Goal: Check status: Check status

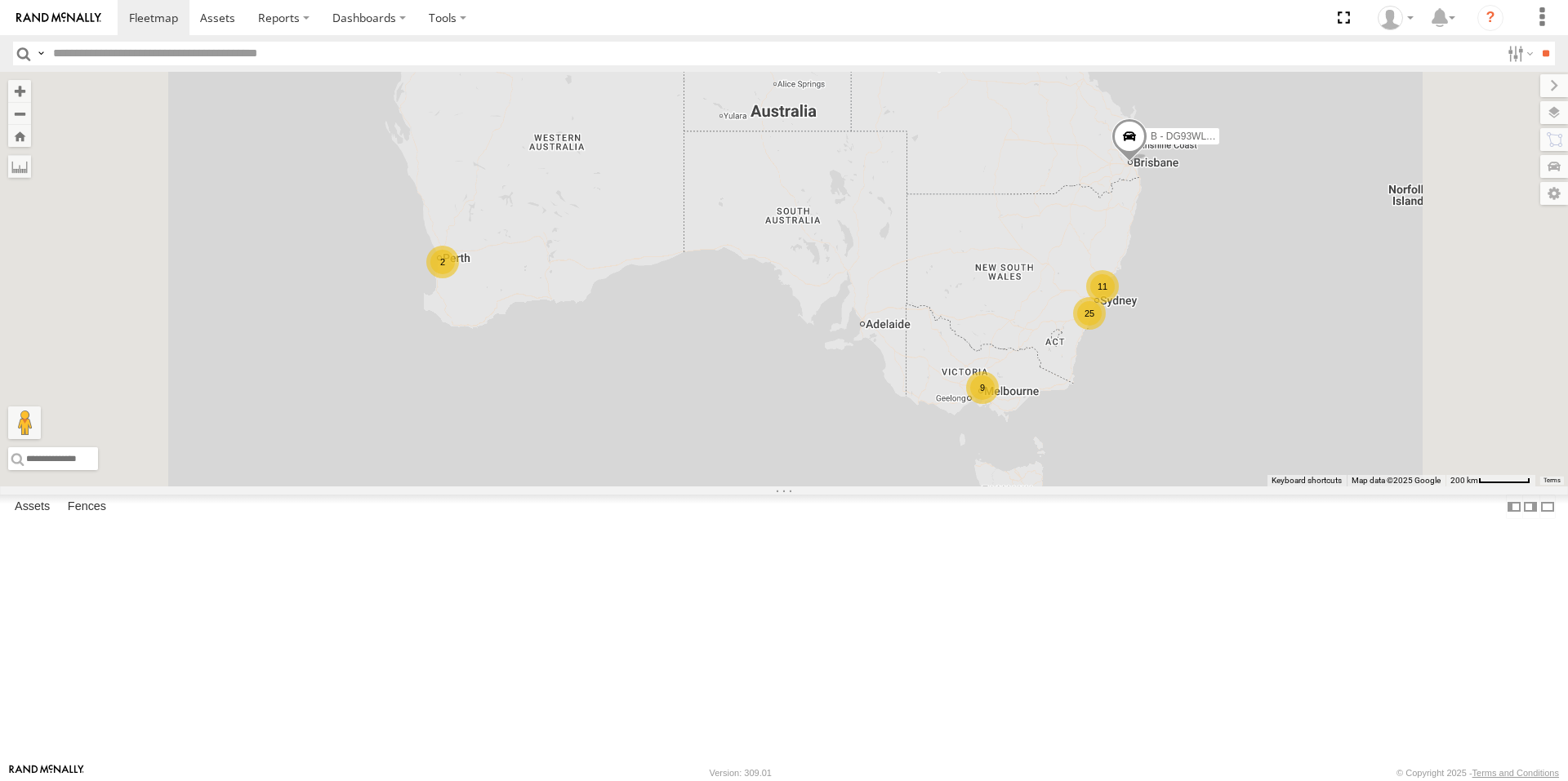
click at [999, 404] on div "9" at bounding box center [983, 387] width 33 height 33
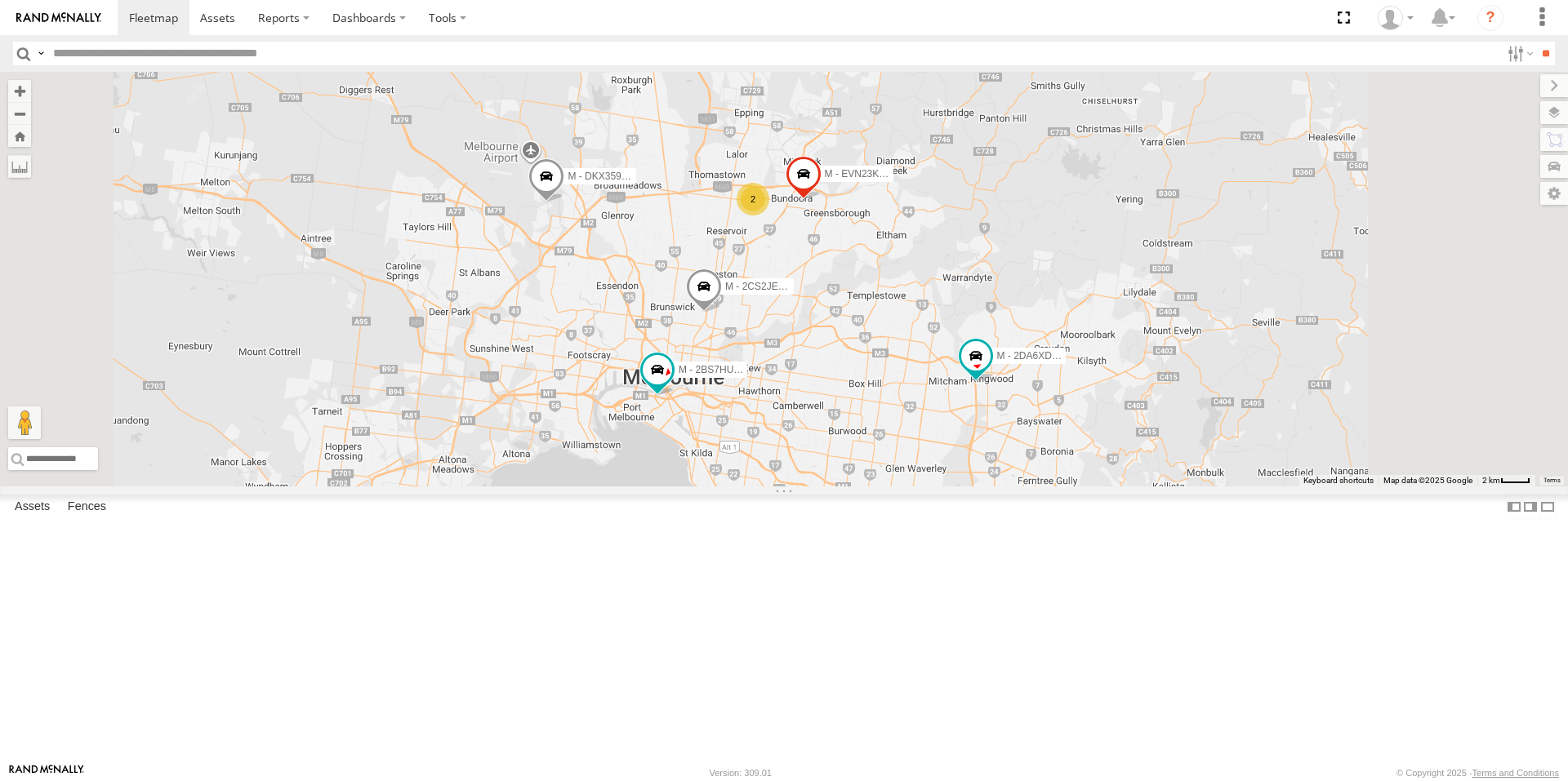
drag, startPoint x: 862, startPoint y: 321, endPoint x: 854, endPoint y: 359, distance: 38.8
click at [854, 359] on div "B - DG93WL - [PERSON_NAME] M - EVN23K - [PERSON_NAME] M - 2DA6XD - [PERSON_NAME…" at bounding box center [784, 279] width 1568 height 414
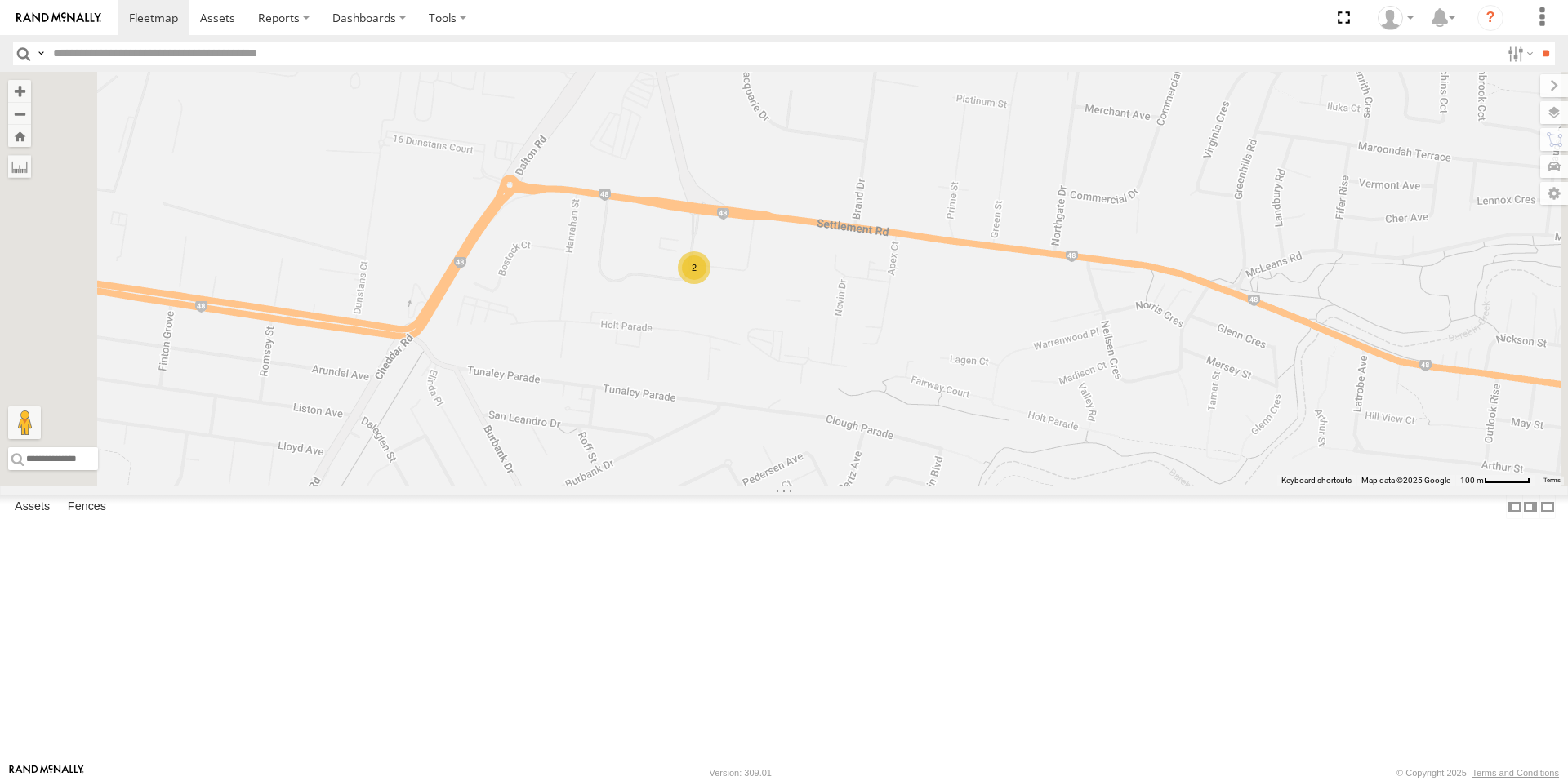
drag, startPoint x: 882, startPoint y: 345, endPoint x: 882, endPoint y: 380, distance: 35.0
click at [882, 371] on div "B - DG93WL - [PERSON_NAME] M - EVN23K - [PERSON_NAME] M - 2DA6XD - [PERSON_NAME…" at bounding box center [784, 279] width 1568 height 414
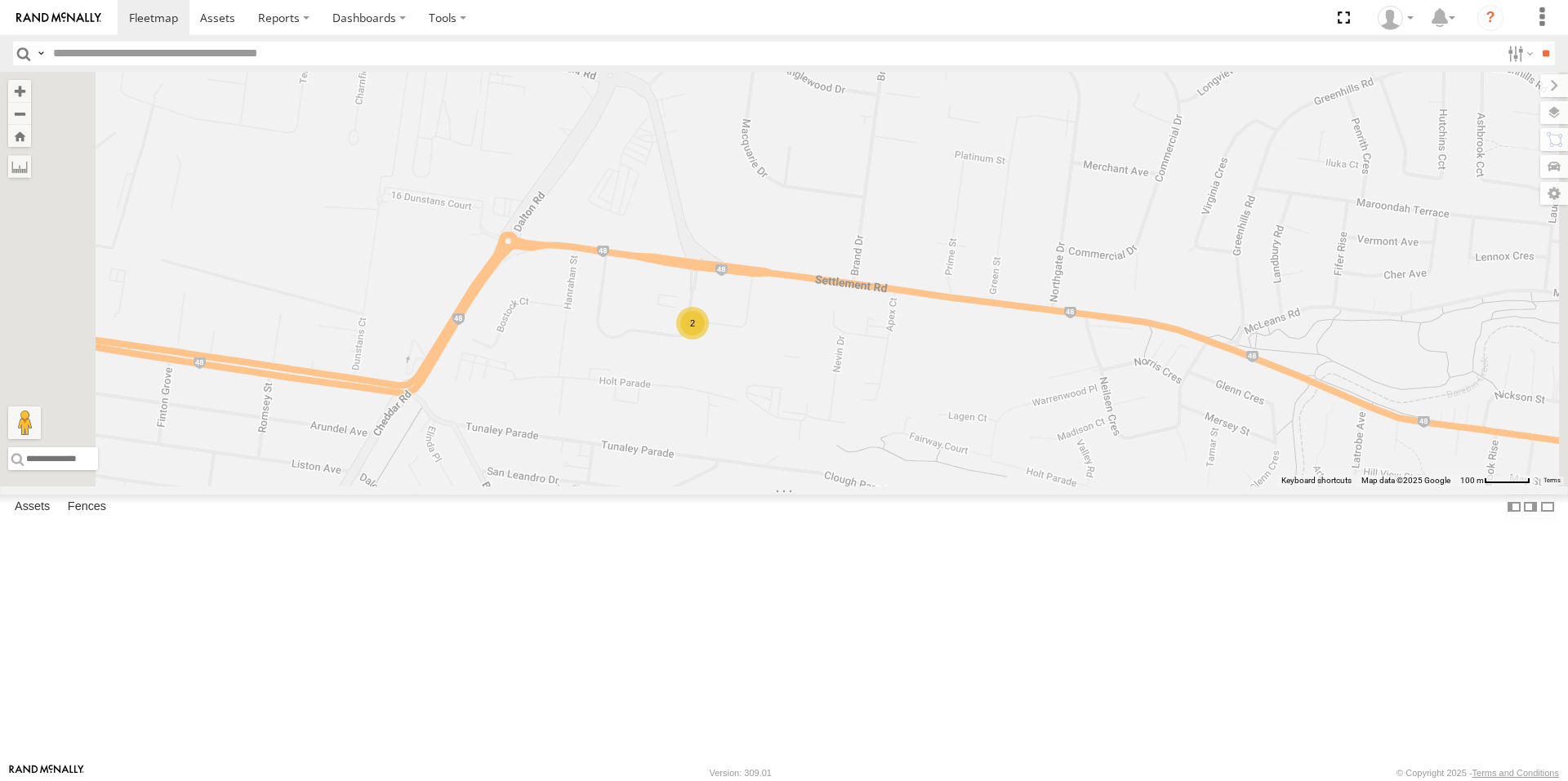
click at [709, 339] on div "2" at bounding box center [693, 323] width 33 height 33
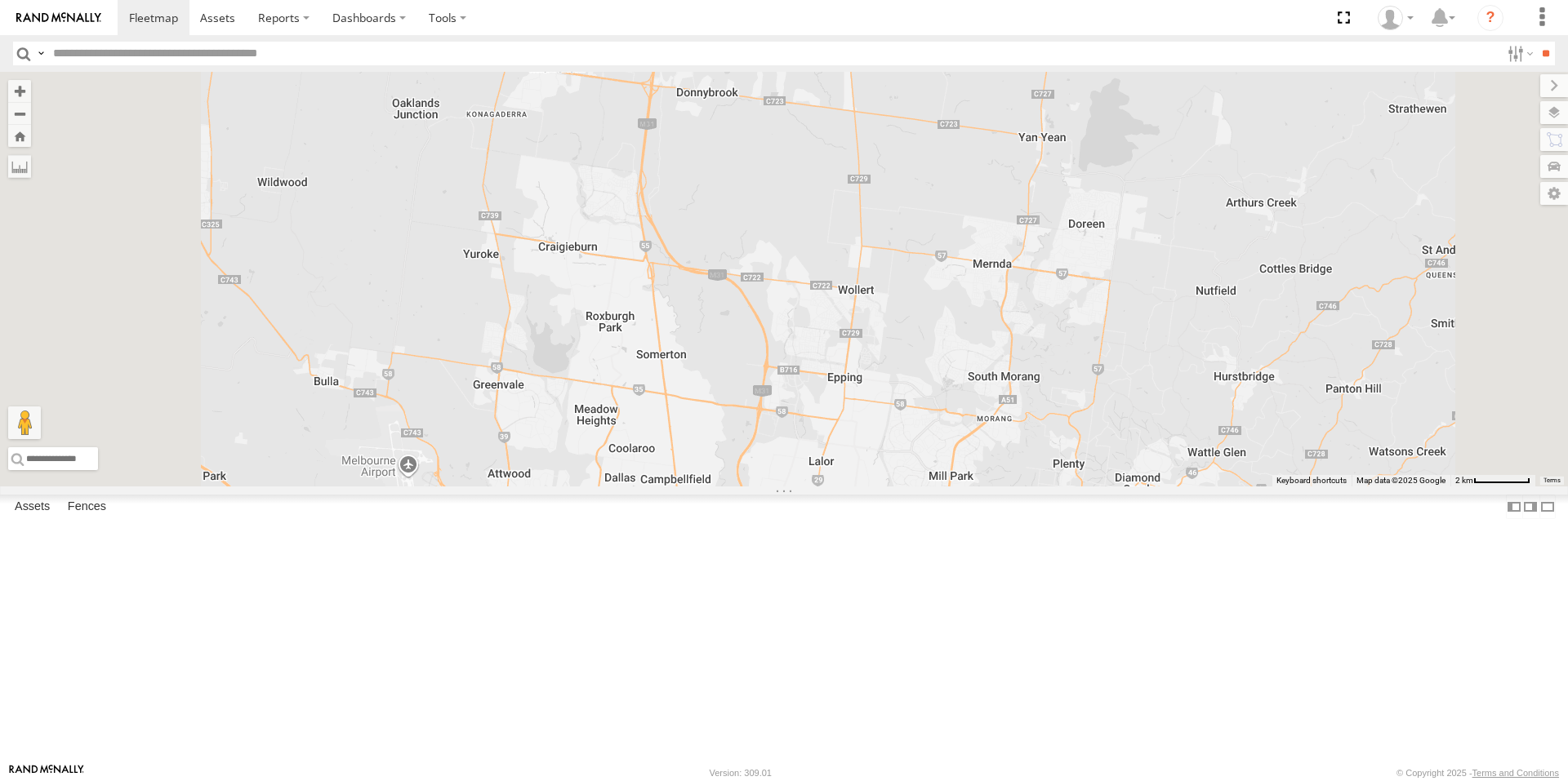
drag, startPoint x: 985, startPoint y: 297, endPoint x: 994, endPoint y: 465, distance: 168.2
click at [994, 465] on div "B - DG93WL - [PERSON_NAME] M - EVN23K - [PERSON_NAME] M - 2DA6XD - [PERSON_NAME…" at bounding box center [784, 279] width 1568 height 414
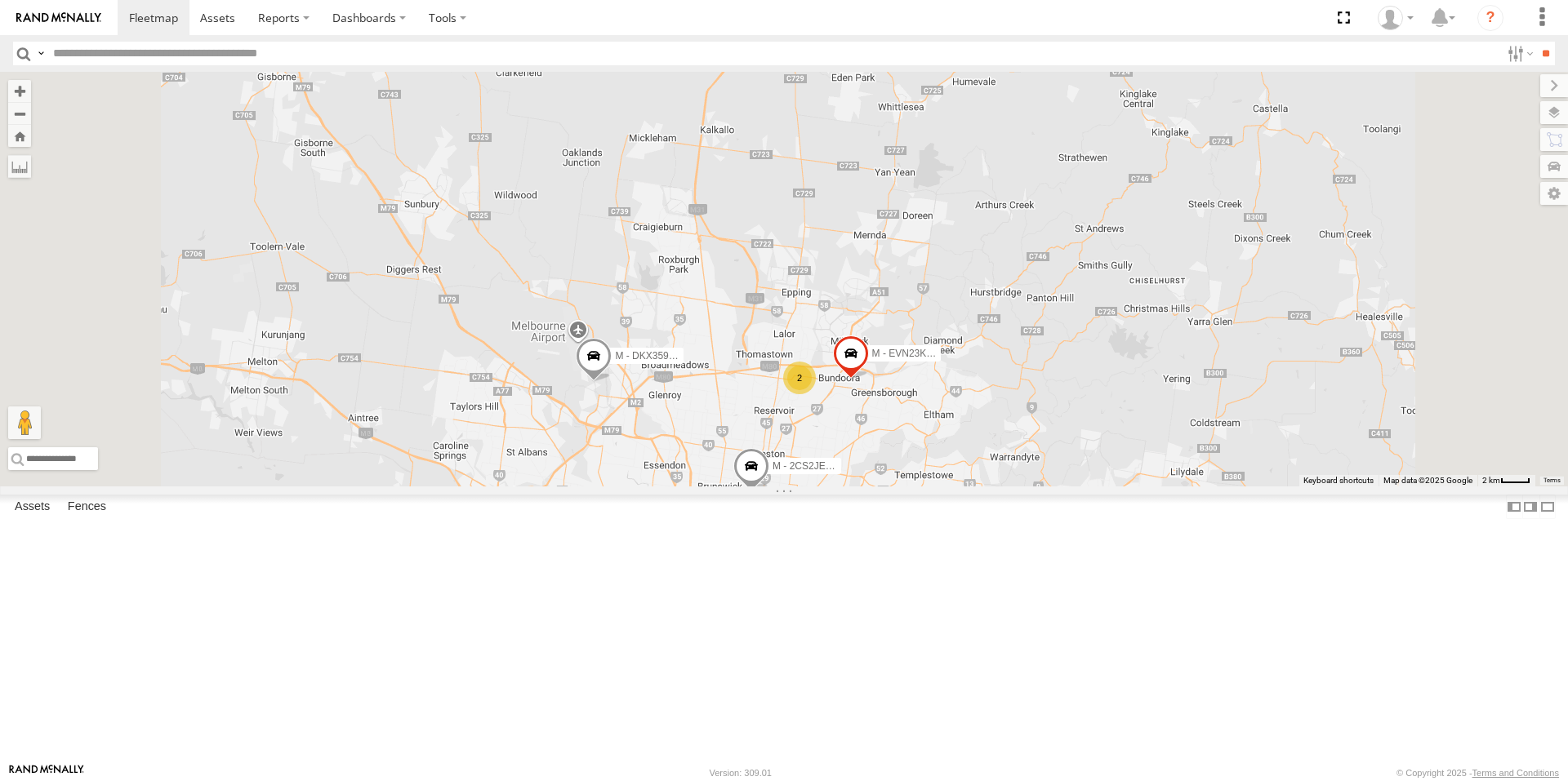
drag, startPoint x: 994, startPoint y: 396, endPoint x: 976, endPoint y: 313, distance: 84.9
click at [976, 313] on div "B - DG93WL - [PERSON_NAME] M - EVN23K - [PERSON_NAME] M - 2DA6XD - [PERSON_NAME…" at bounding box center [784, 279] width 1568 height 414
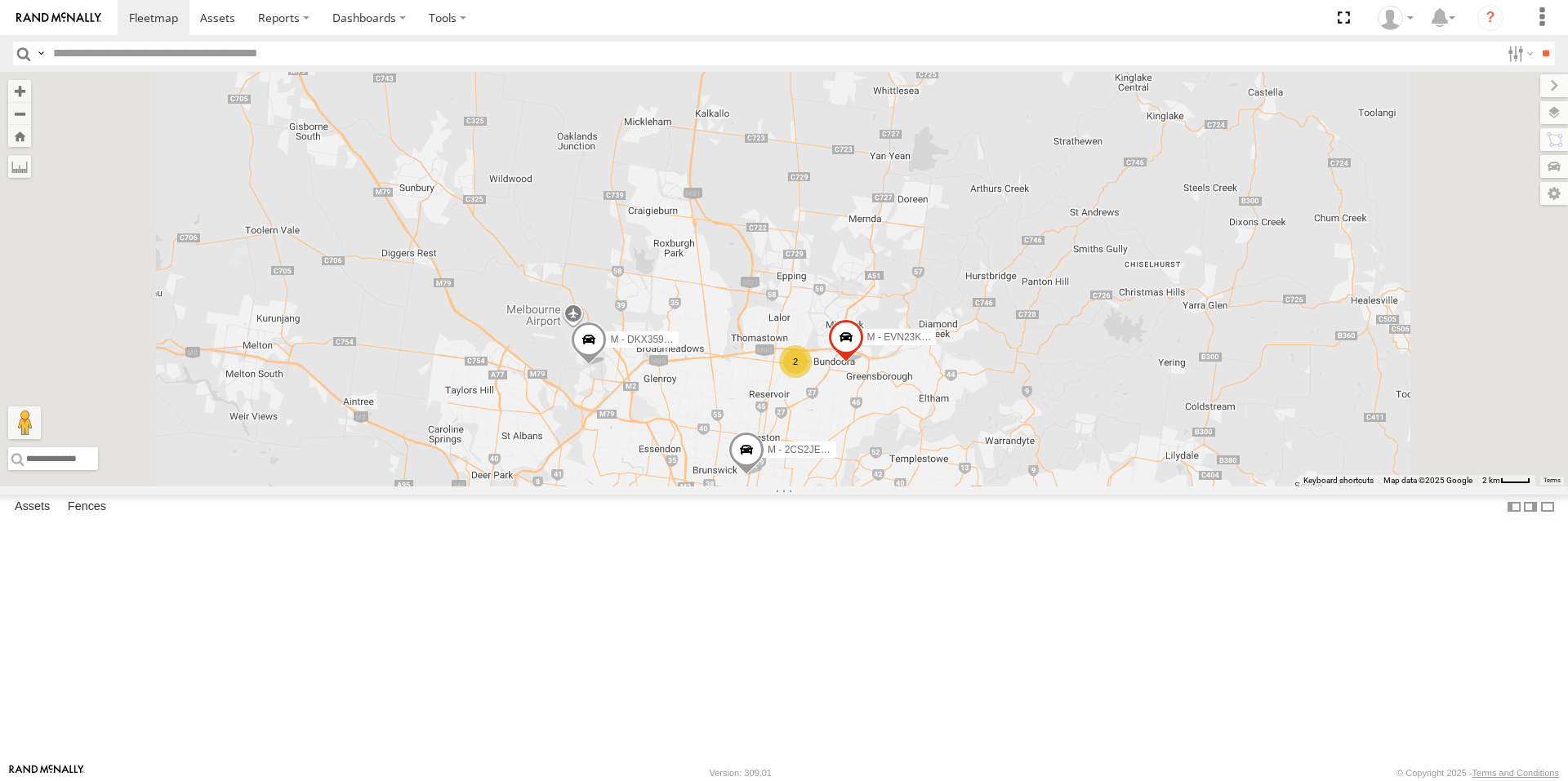
click at [607, 366] on span at bounding box center [589, 343] width 36 height 44
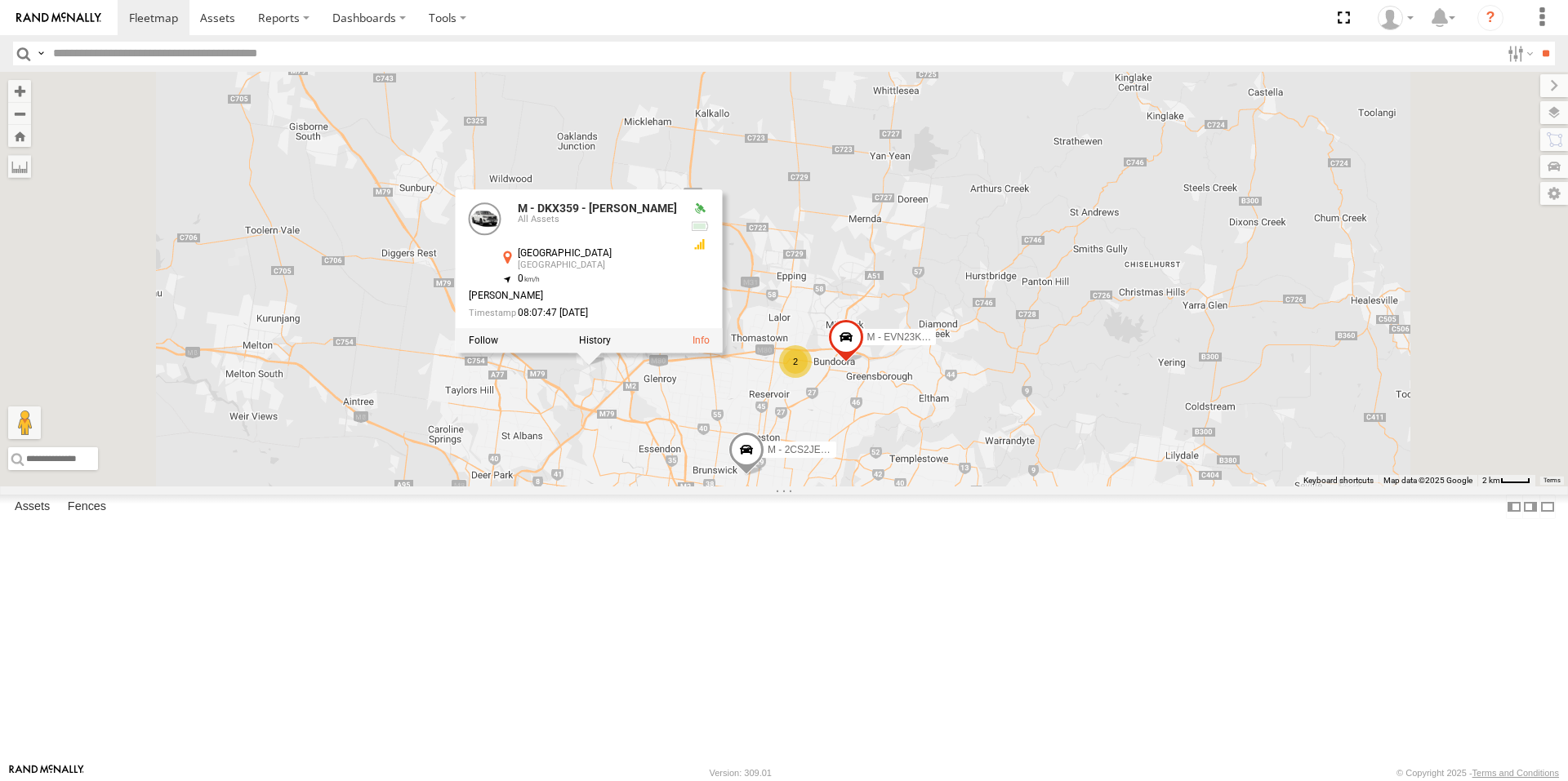
click at [1084, 487] on div "B - DG93WL - [PERSON_NAME] M - EVN23K - [PERSON_NAME] M - 2DA6XD - [PERSON_NAME…" at bounding box center [784, 279] width 1568 height 414
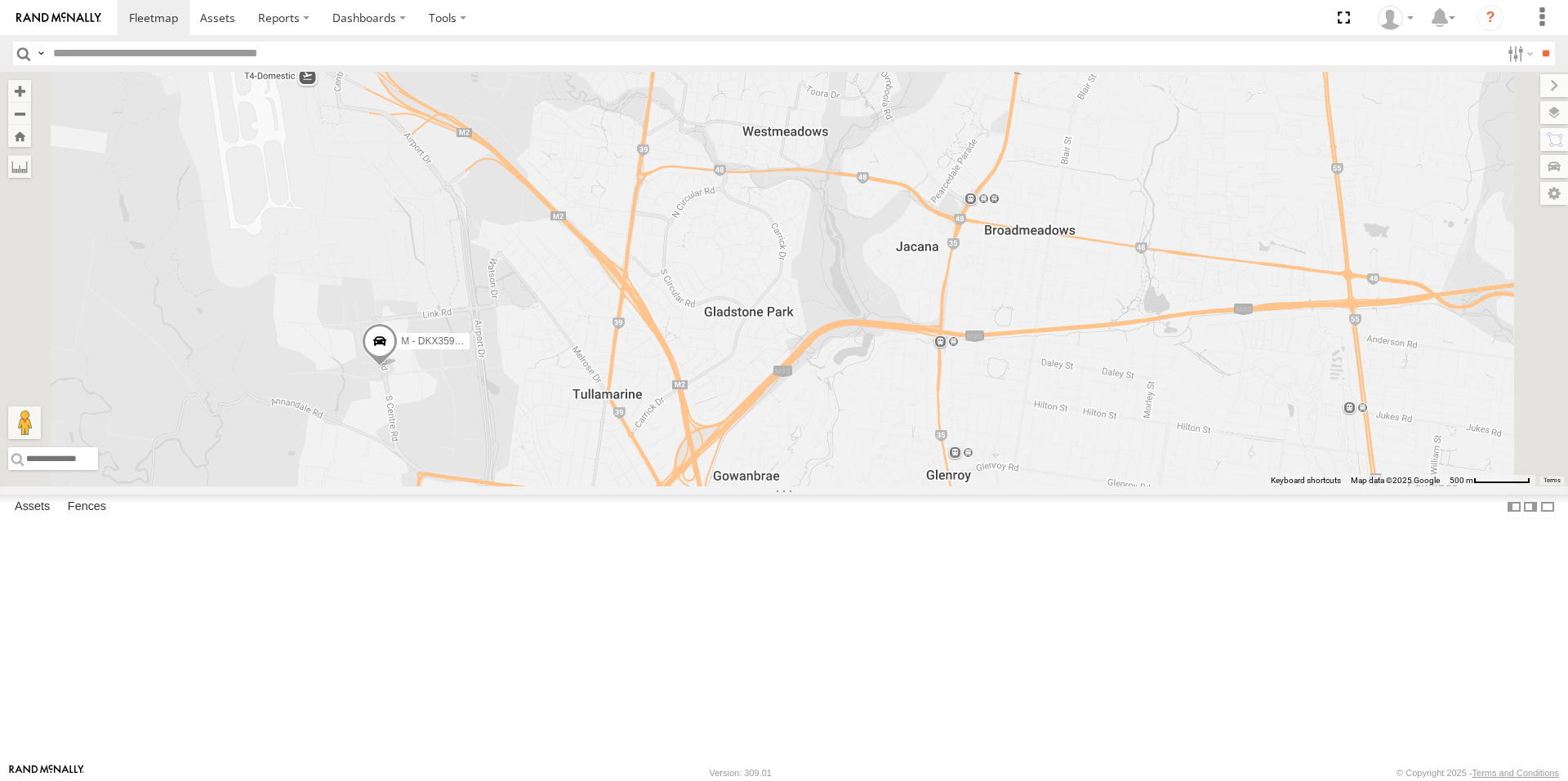
click at [397, 367] on span at bounding box center [380, 345] width 36 height 44
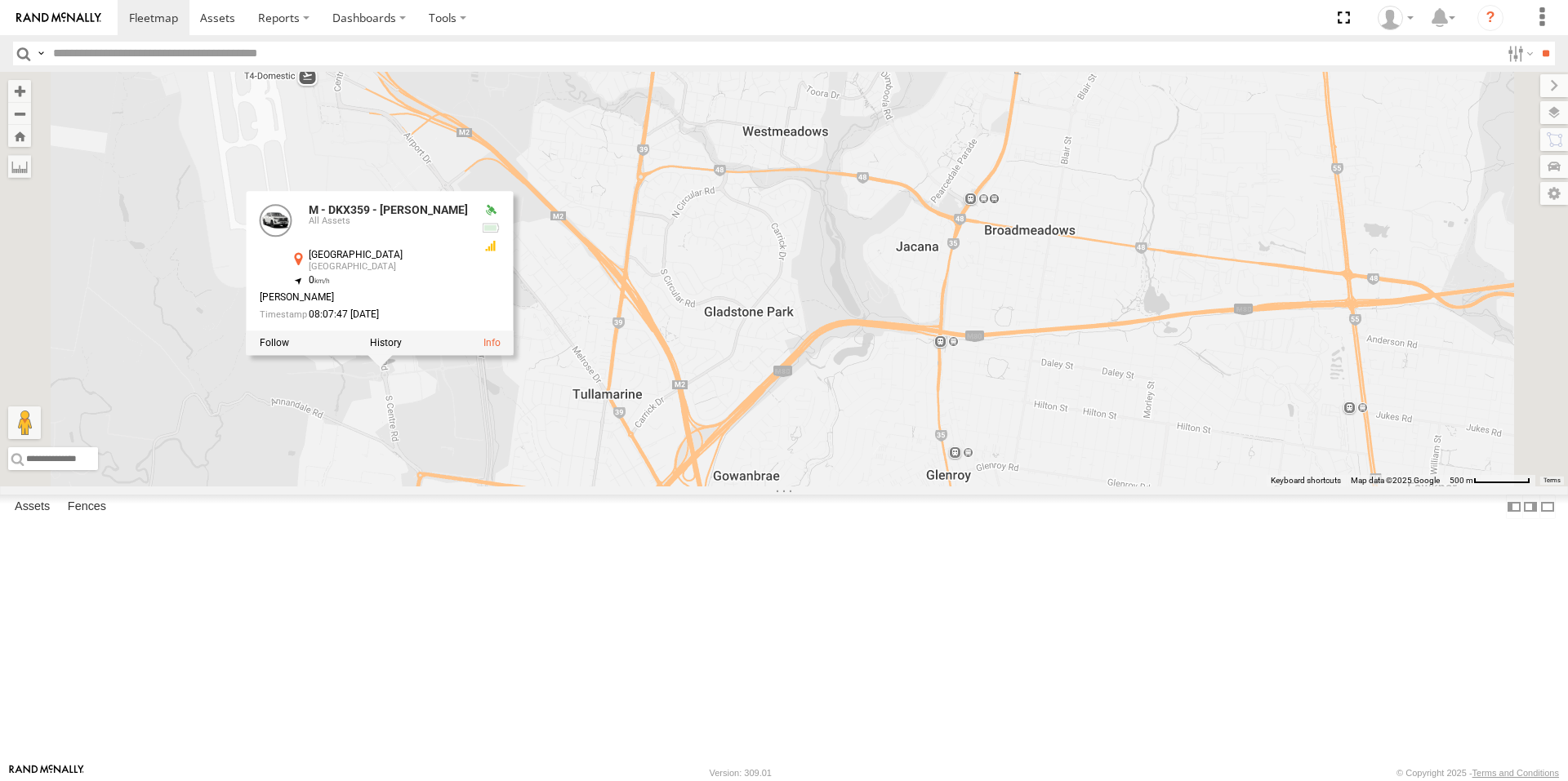
click at [667, 487] on div "B - DG93WL - [PERSON_NAME] M - EVN23K - [PERSON_NAME] M - 2DA6XD - [PERSON_NAME…" at bounding box center [784, 279] width 1568 height 414
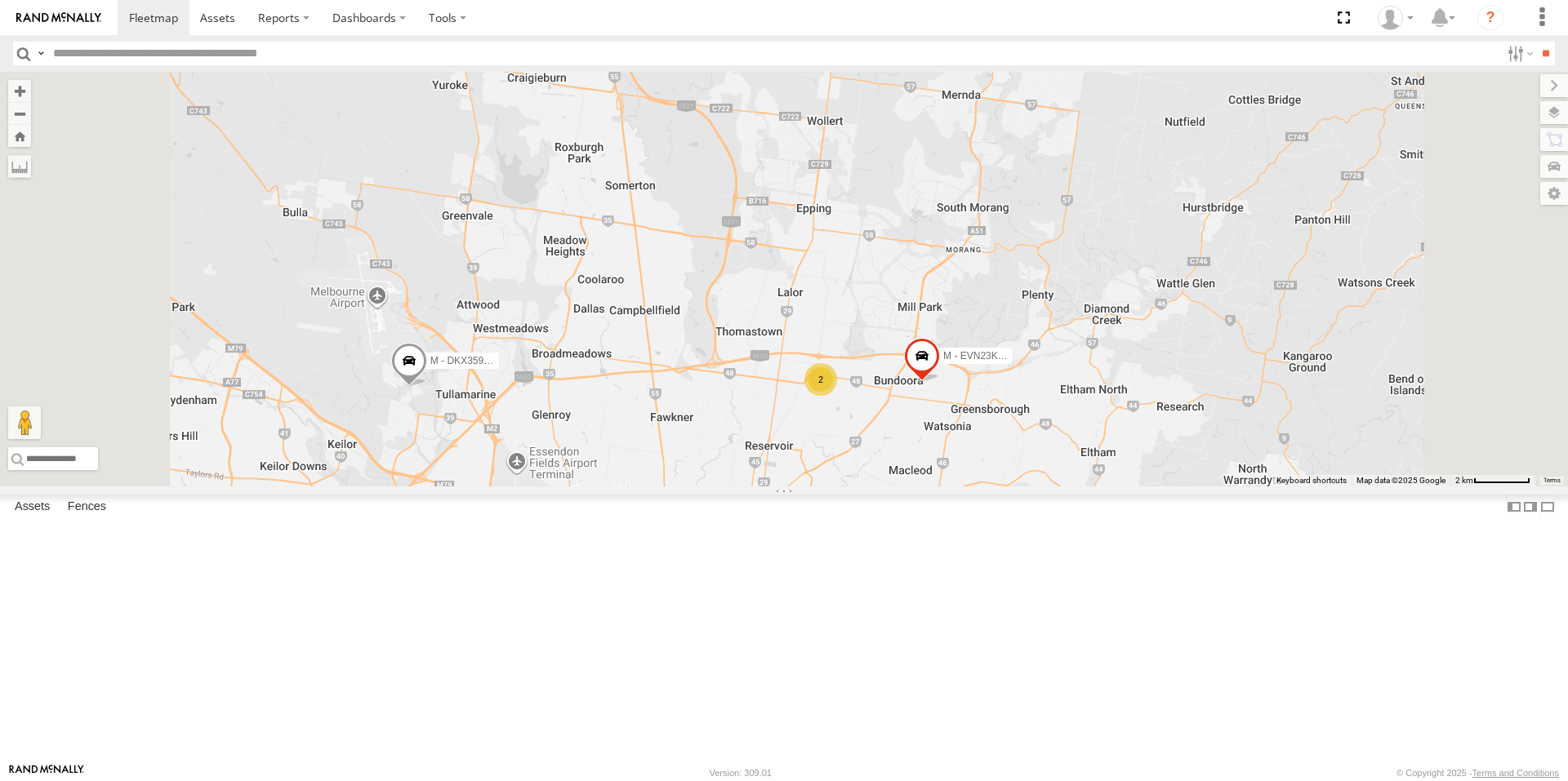
drag, startPoint x: 1244, startPoint y: 605, endPoint x: 1153, endPoint y: 541, distance: 111.3
click at [1153, 487] on div "B - DG93WL - [PERSON_NAME] M - EVN23K - [PERSON_NAME] M - 2DA6XD - [PERSON_NAME…" at bounding box center [784, 279] width 1568 height 414
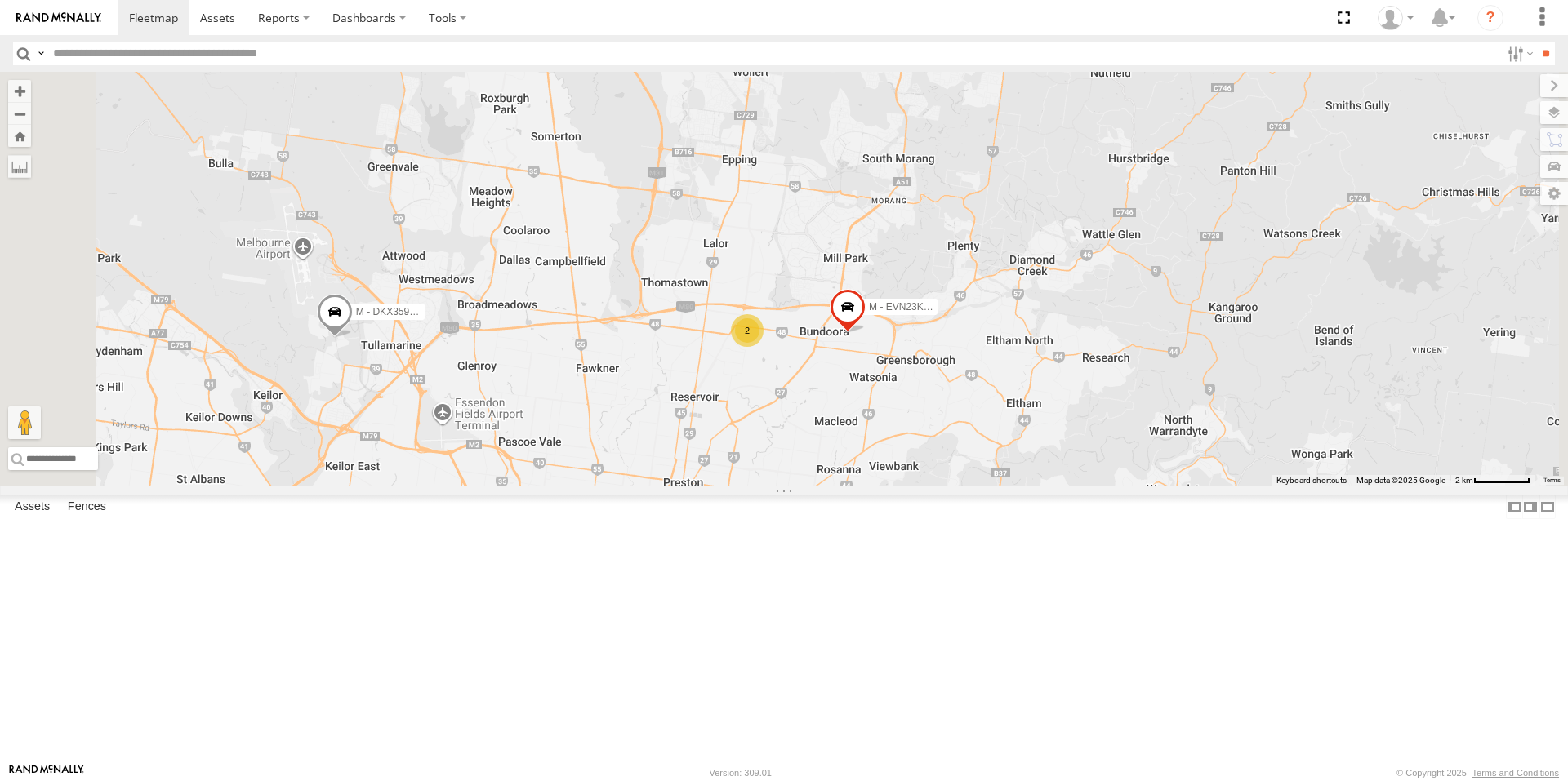
click at [667, 559] on span at bounding box center [649, 537] width 36 height 44
click at [1153, 487] on div "B - DG93WL - [PERSON_NAME] M - EVN23K - [PERSON_NAME] M - 2DA6XD - [PERSON_NAME…" at bounding box center [784, 279] width 1568 height 414
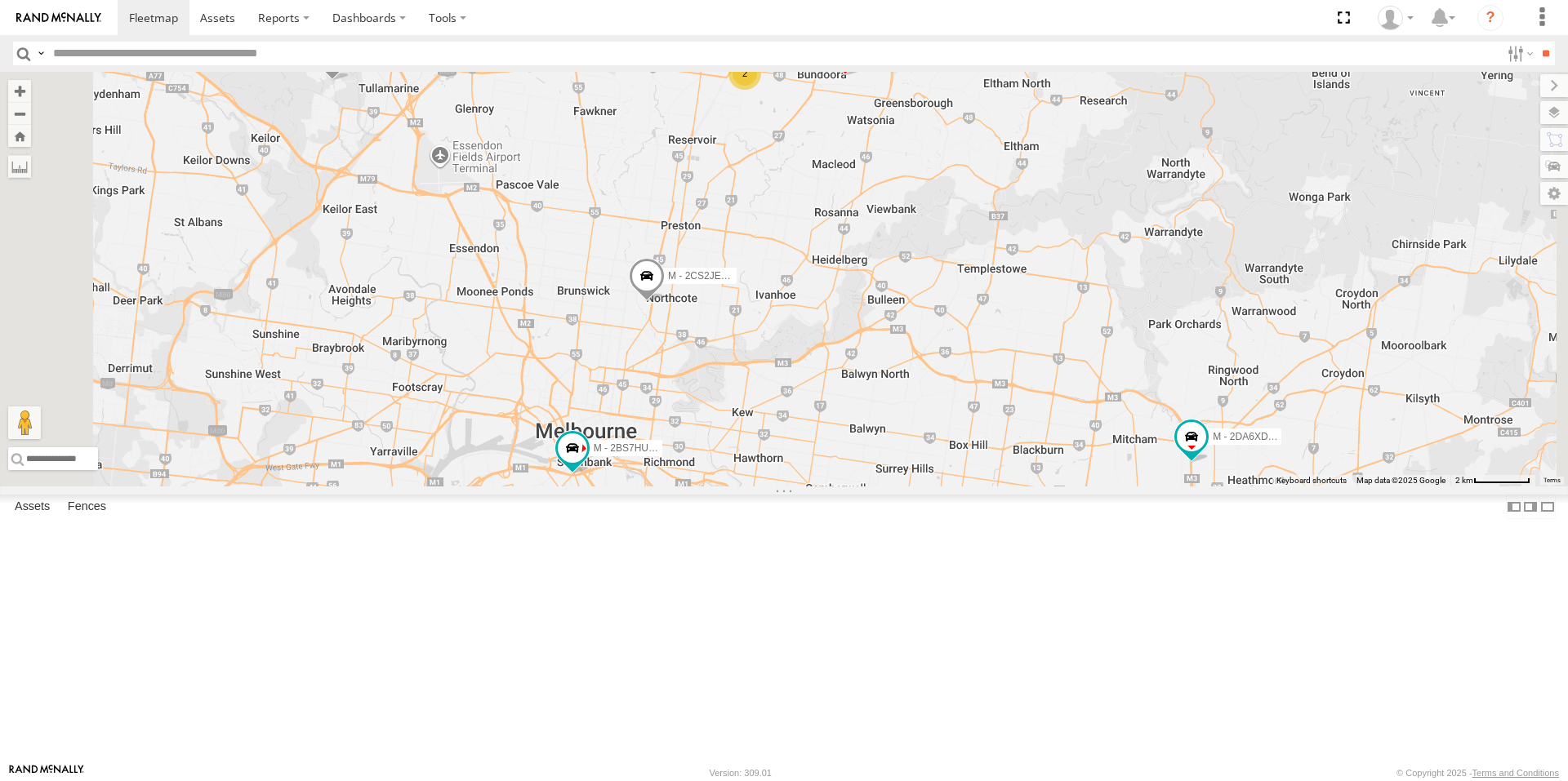
drag, startPoint x: 1081, startPoint y: 638, endPoint x: 1079, endPoint y: 373, distance: 265.0
click at [1079, 373] on div "B - DG93WL - [PERSON_NAME] M - EVN23K - [PERSON_NAME] M - 2DA6XD - [PERSON_NAME…" at bounding box center [784, 279] width 1568 height 414
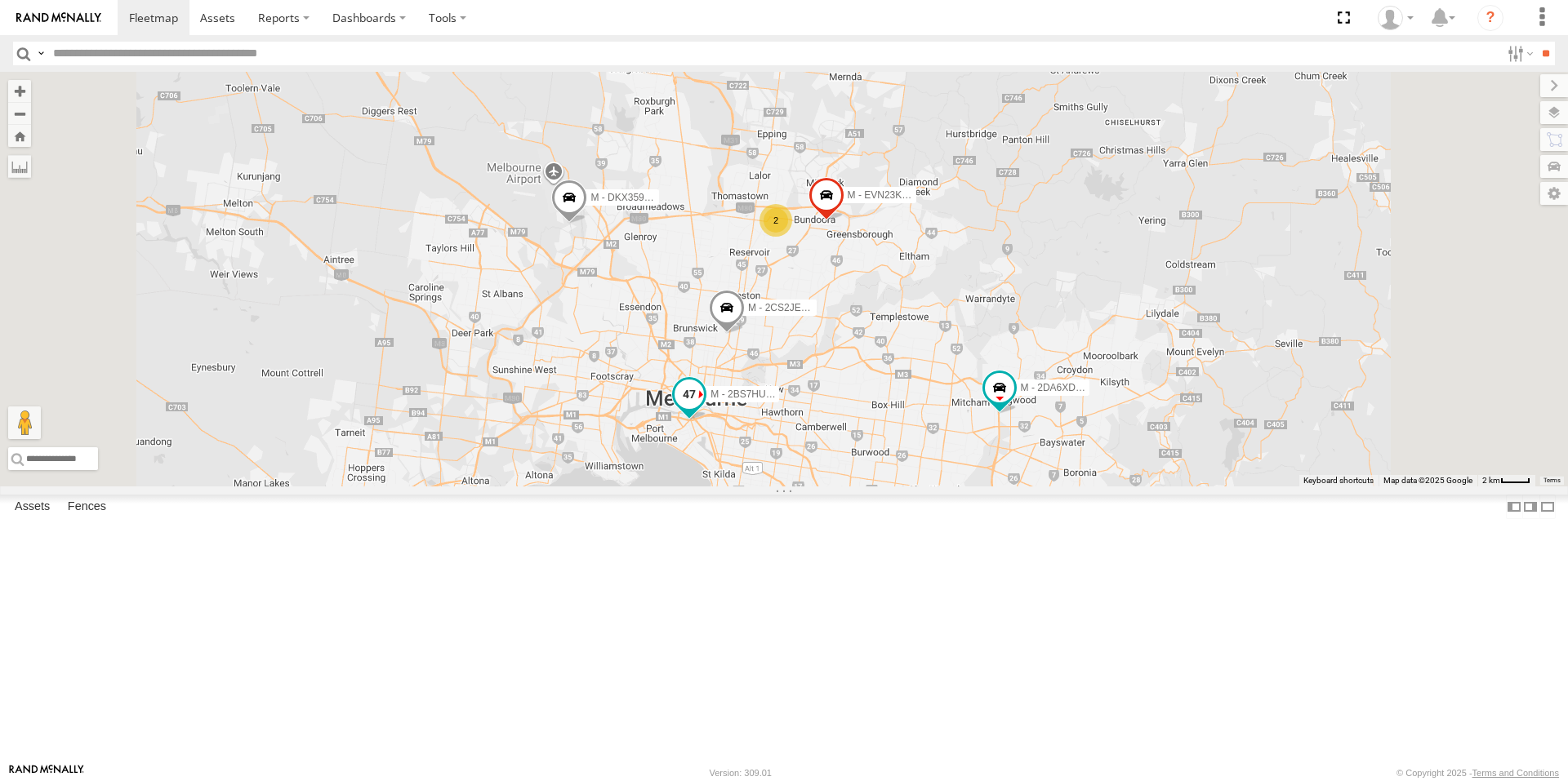
click at [704, 409] on span at bounding box center [689, 394] width 30 height 30
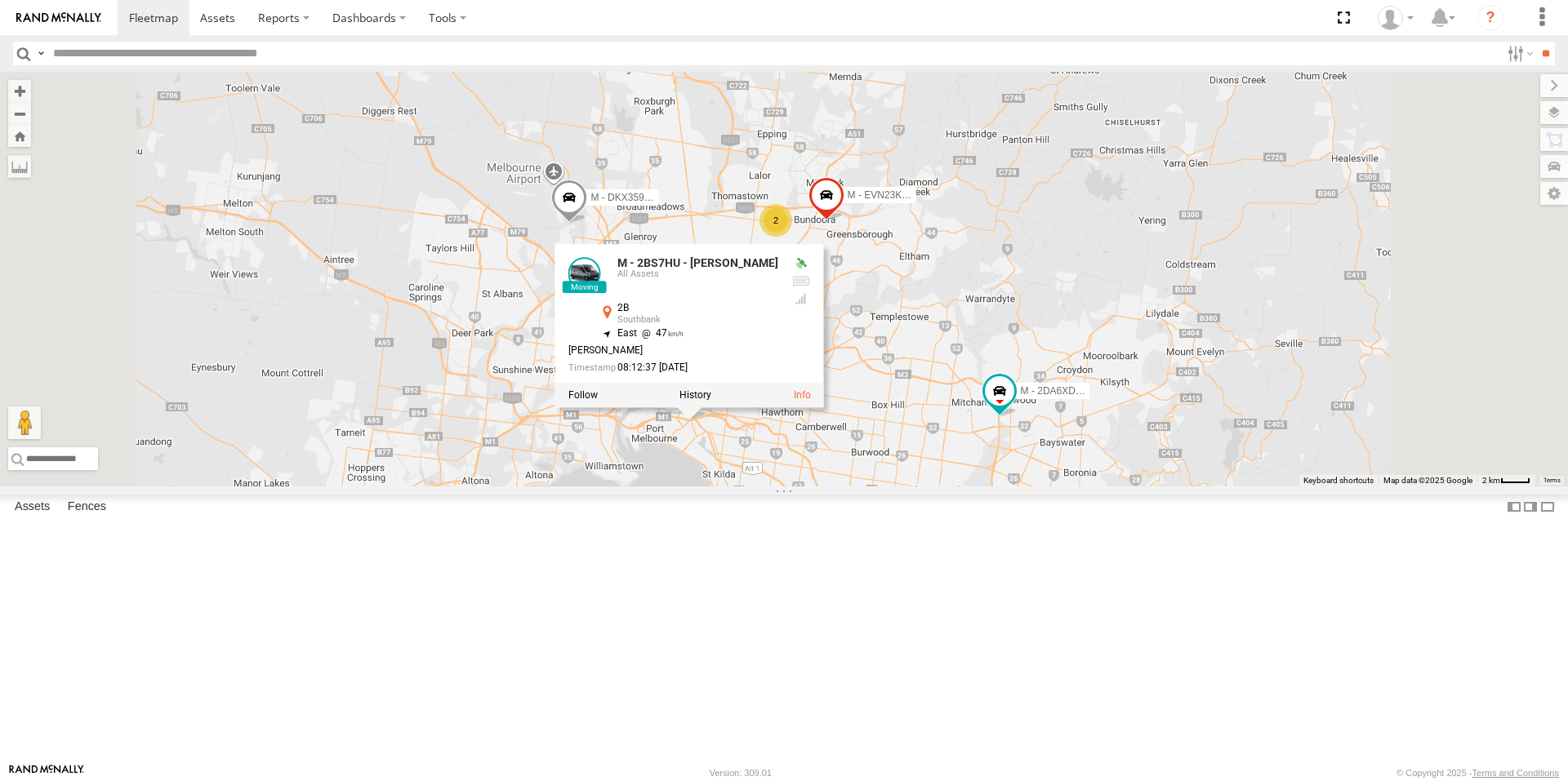
click at [1077, 487] on div "B - DG93WL - [PERSON_NAME] M - EVN23K - [PERSON_NAME] M - 2DA6XD - [PERSON_NAME…" at bounding box center [784, 279] width 1568 height 414
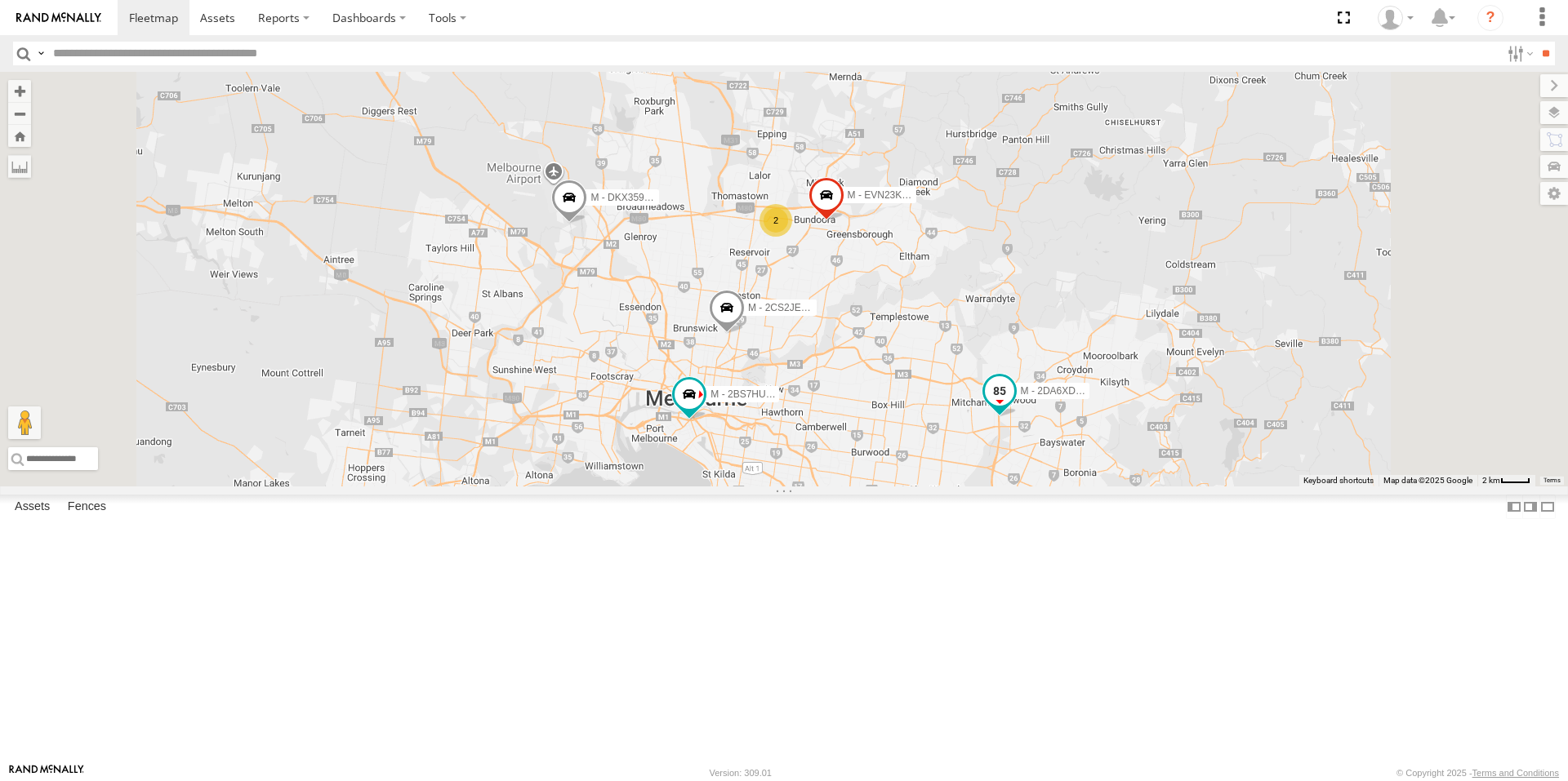
click at [1014, 405] on span at bounding box center [999, 391] width 30 height 30
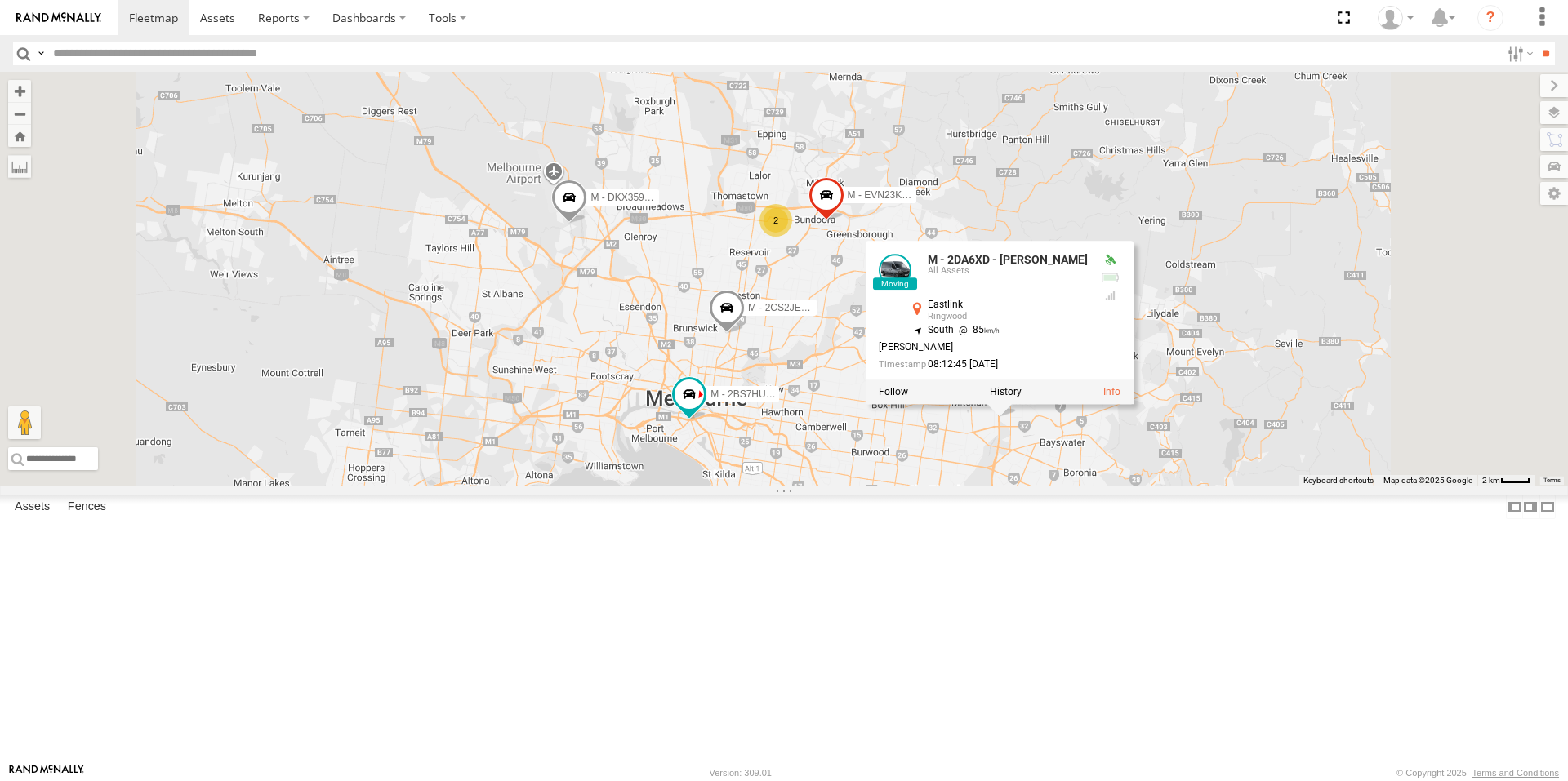
click at [1061, 487] on div "B - DG93WL - [PERSON_NAME] M - EVN23K - [PERSON_NAME] M - 2DA6XD - [PERSON_NAME…" at bounding box center [784, 279] width 1568 height 414
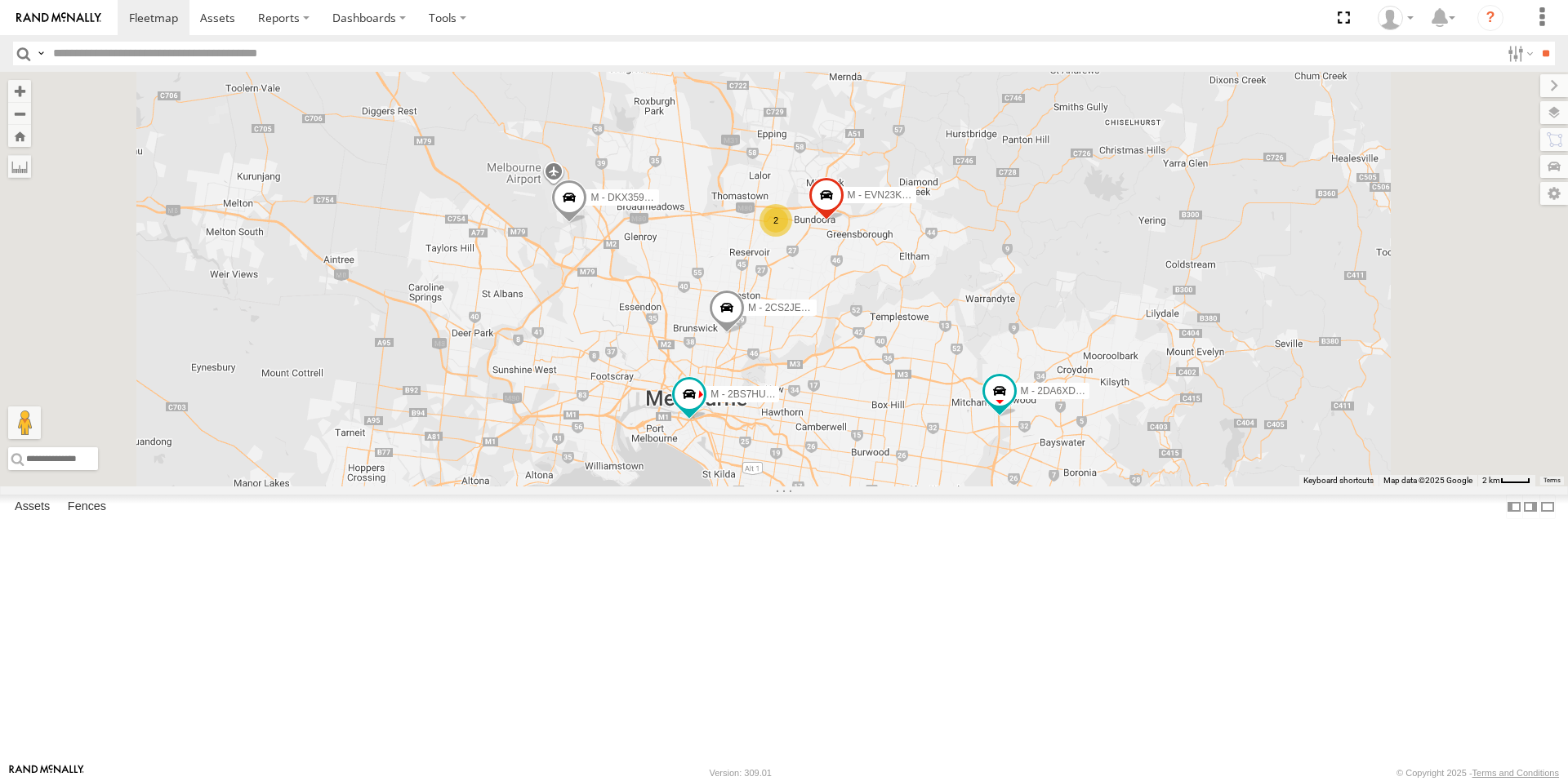
click at [827, 613] on span at bounding box center [809, 590] width 36 height 44
click at [1164, 487] on div "B - DG93WL - [PERSON_NAME] M - EVN23K - [PERSON_NAME] M - 2DA6XD - [PERSON_NAME…" at bounding box center [784, 279] width 1568 height 414
